Goal: Information Seeking & Learning: Learn about a topic

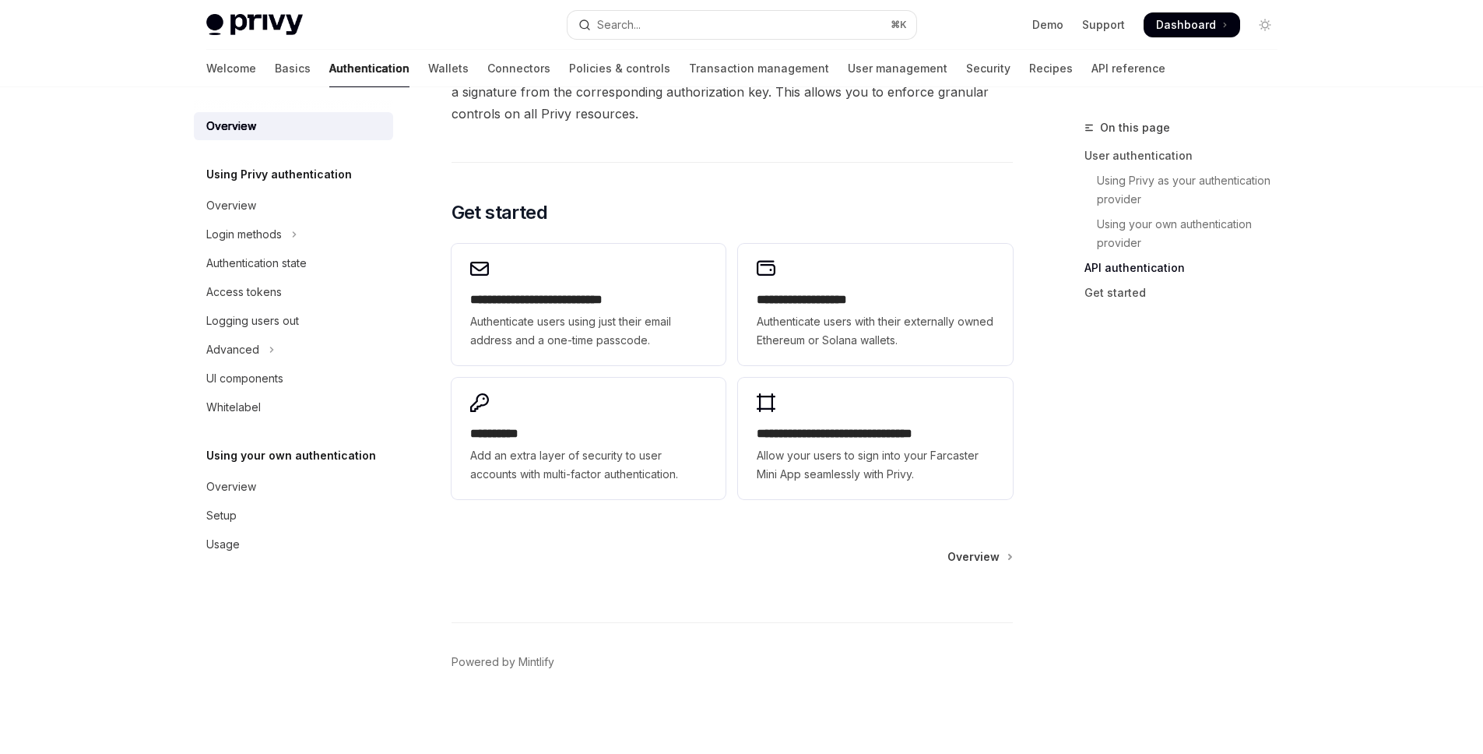
scroll to position [1221, 0]
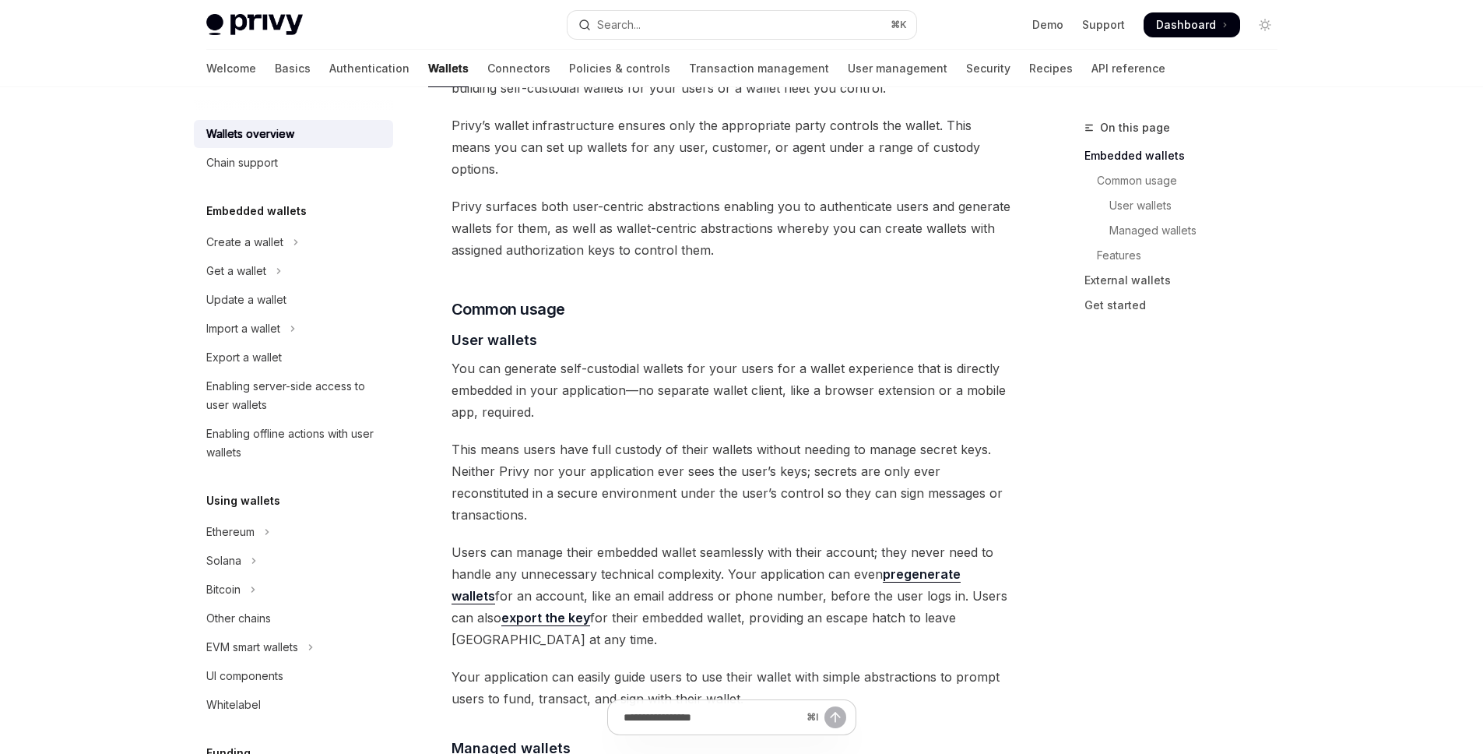
scroll to position [1402, 0]
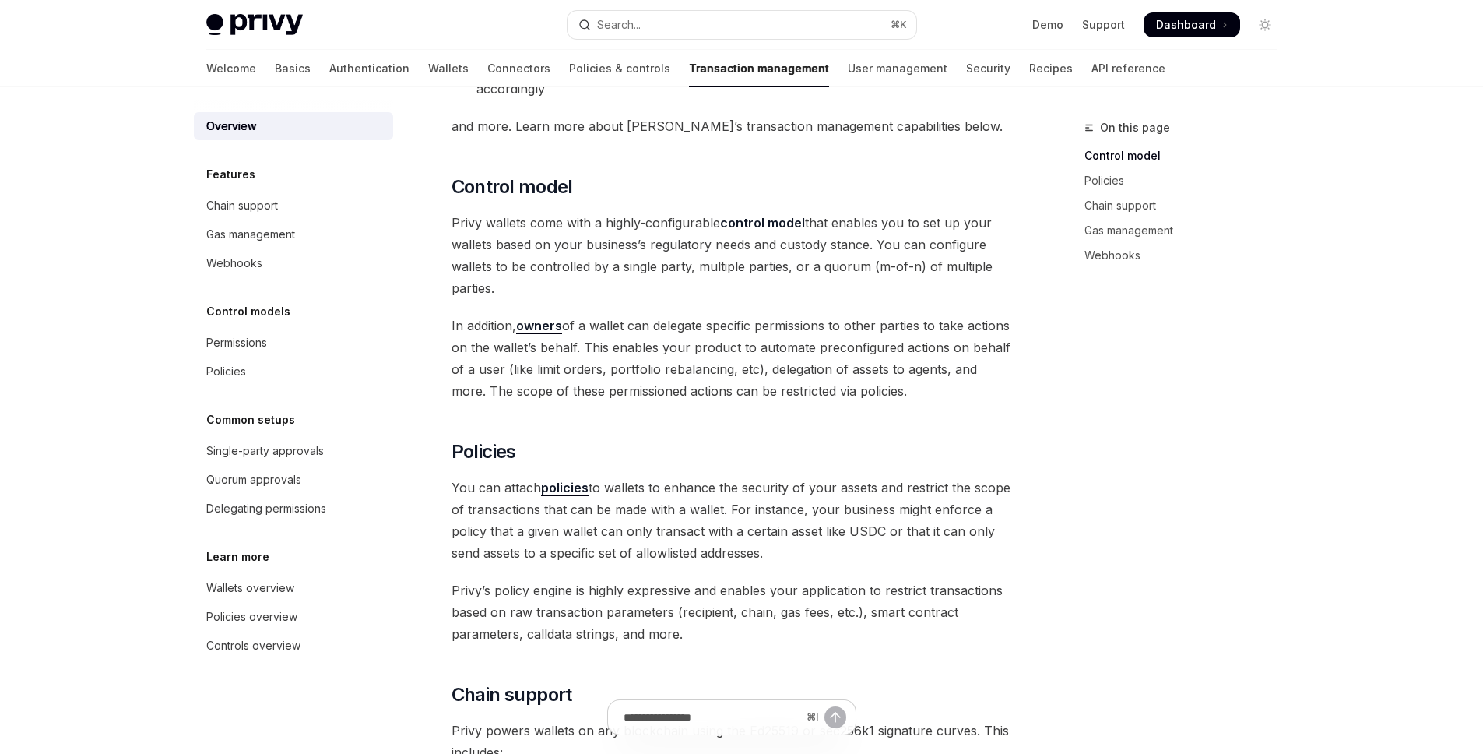
scroll to position [433, 0]
